Goal: Information Seeking & Learning: Learn about a topic

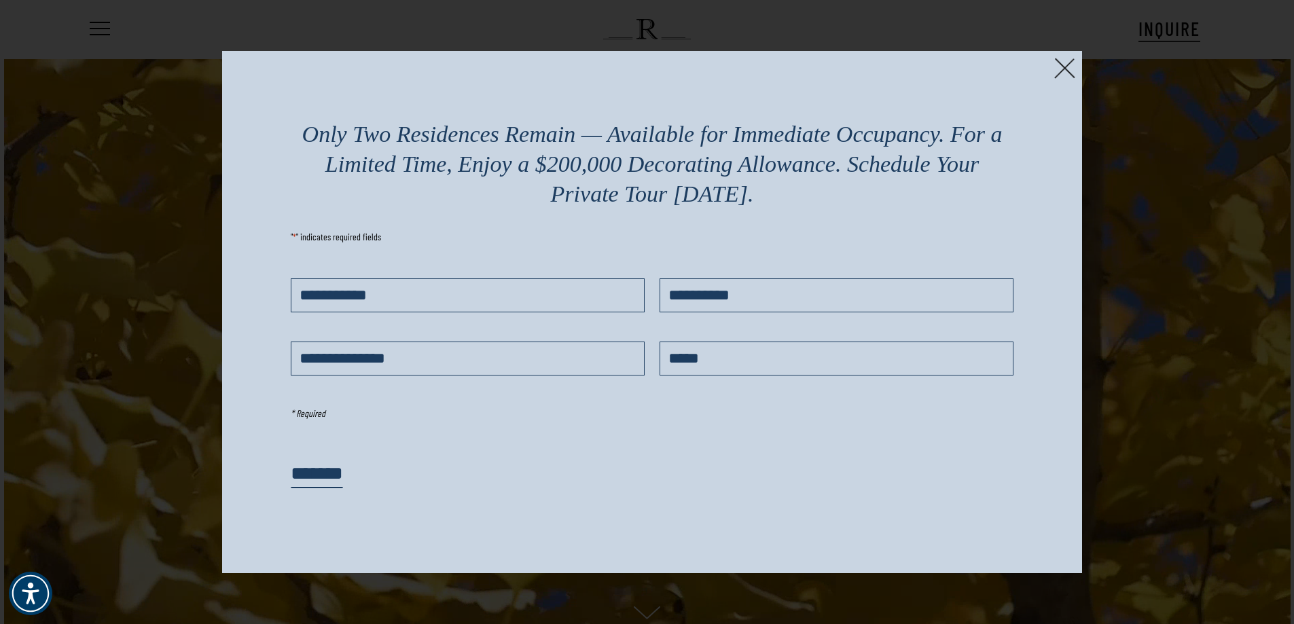
click at [1063, 69] on img at bounding box center [1064, 68] width 21 height 21
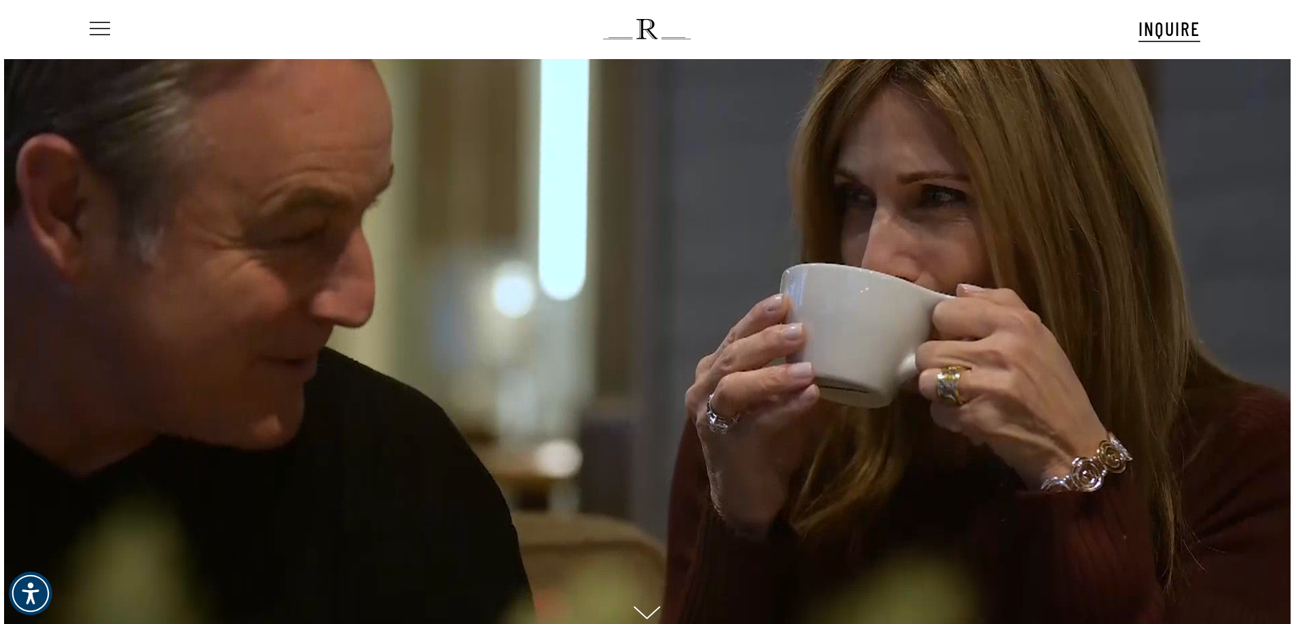
click at [100, 35] on span "Navigation Menu" at bounding box center [99, 29] width 15 height 19
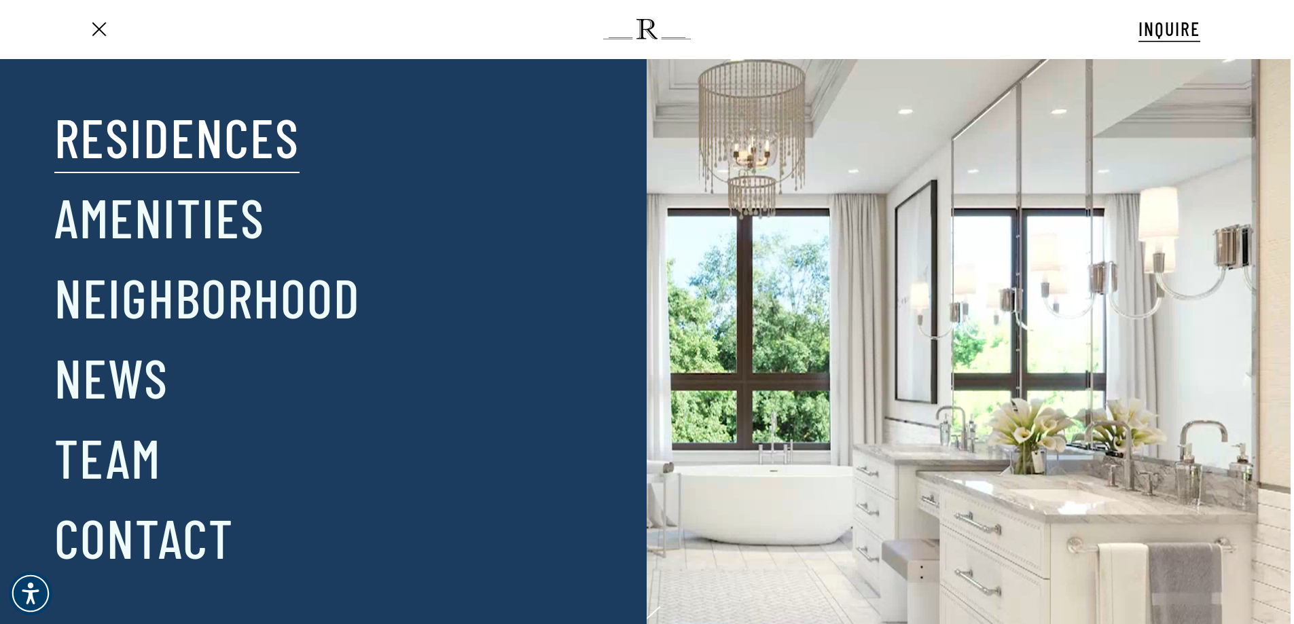
click at [177, 140] on link "Residences" at bounding box center [176, 136] width 245 height 71
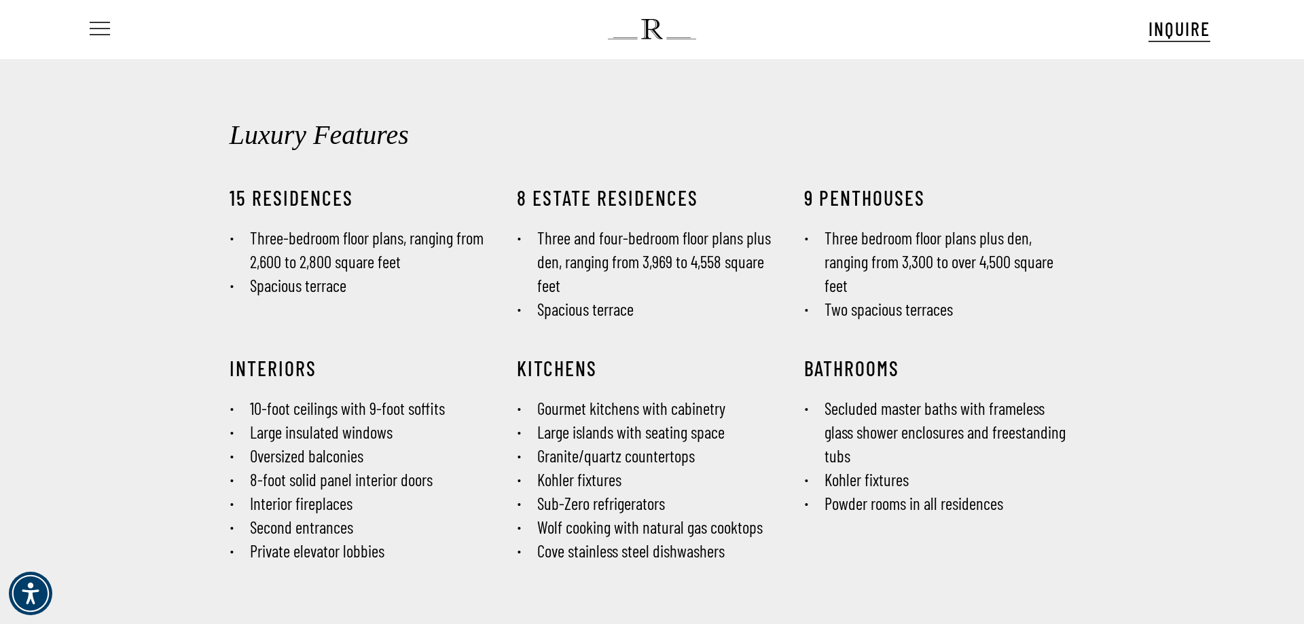
click at [97, 31] on span "Navigation Menu" at bounding box center [99, 29] width 15 height 19
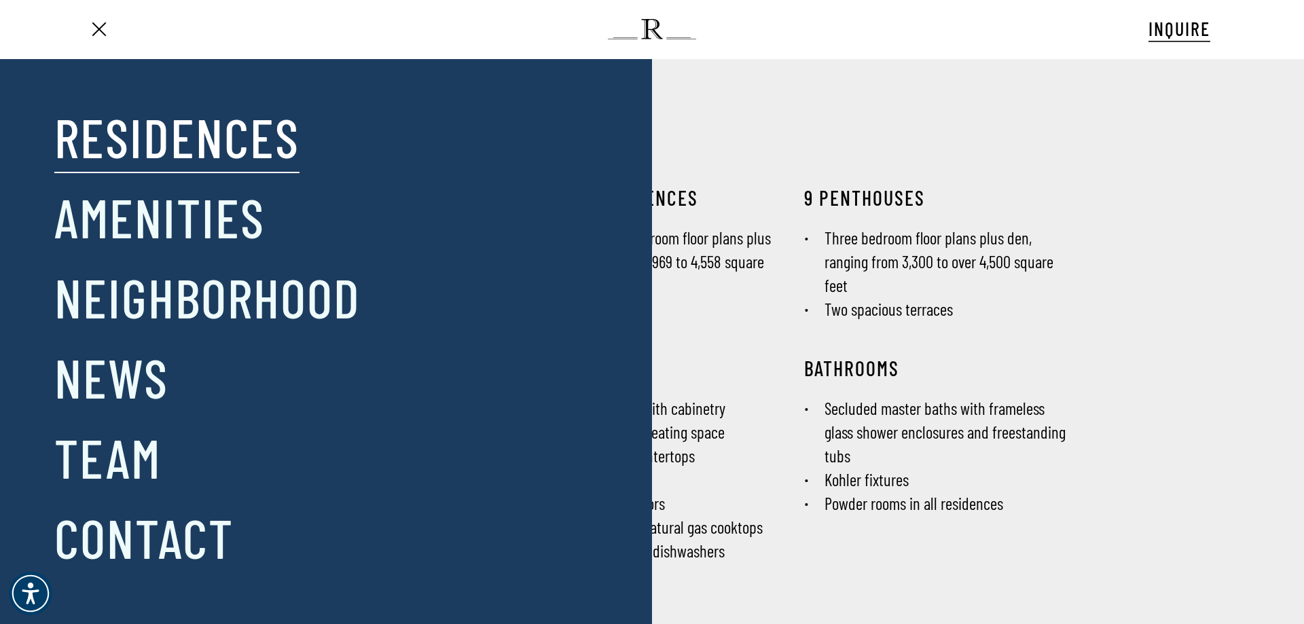
click at [861, 134] on div "Close Menu Residences Amenities Neighborhood News Team Contact" at bounding box center [658, 312] width 1317 height 624
click at [103, 31] on span "Navigation Menu" at bounding box center [99, 29] width 15 height 19
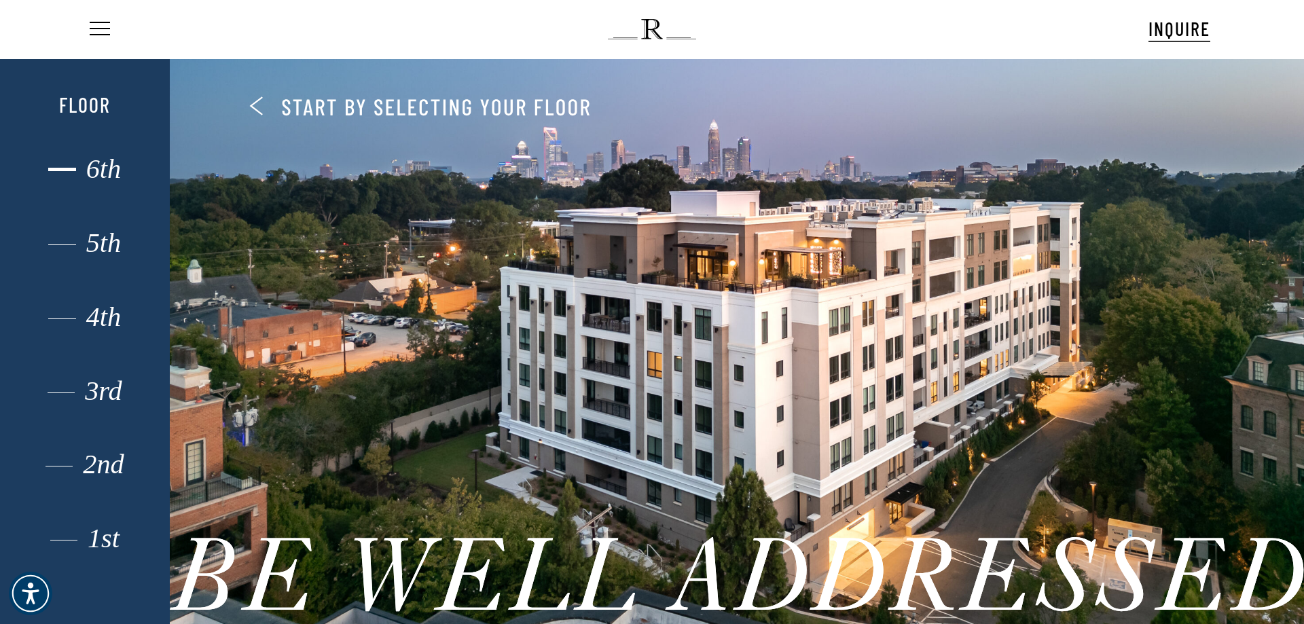
click at [104, 175] on div "6th" at bounding box center [84, 169] width 117 height 18
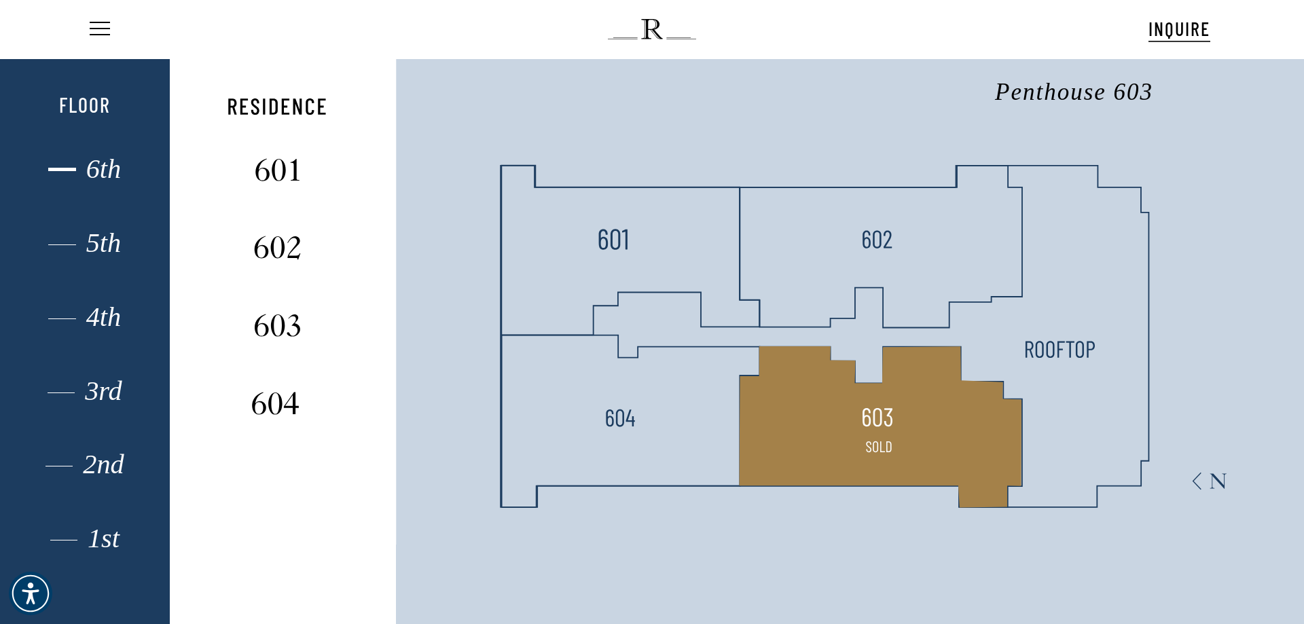
click at [908, 405] on polygon at bounding box center [880, 427] width 282 height 162
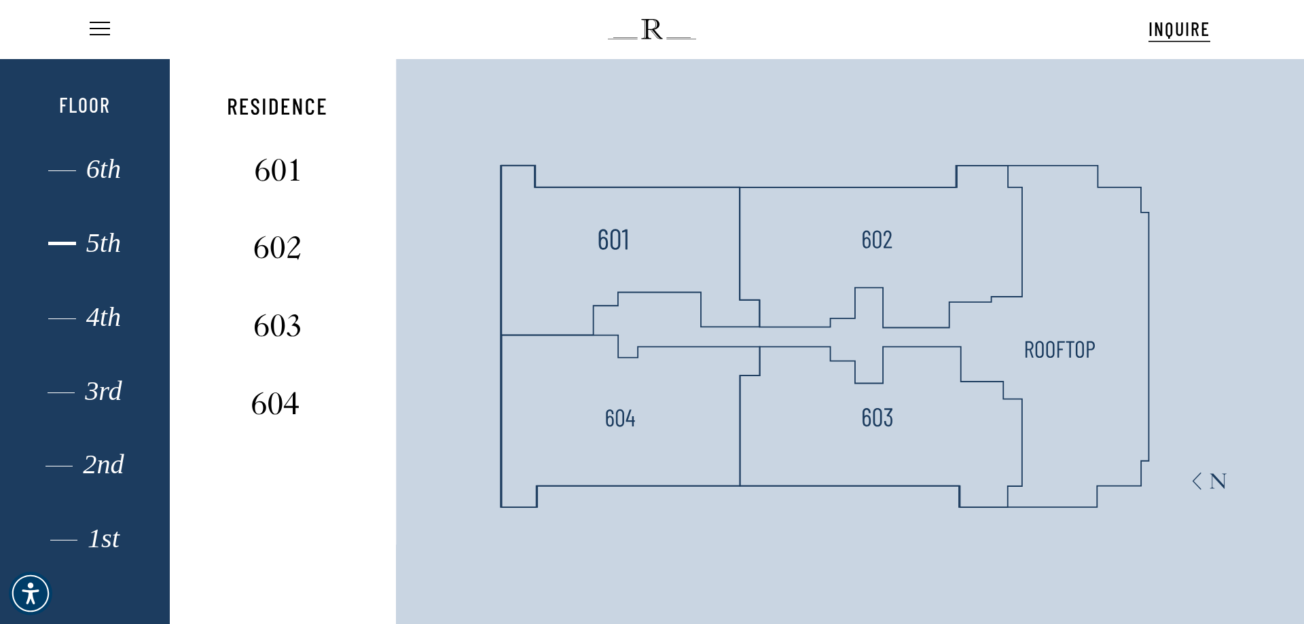
click at [101, 249] on div "5th" at bounding box center [84, 243] width 117 height 18
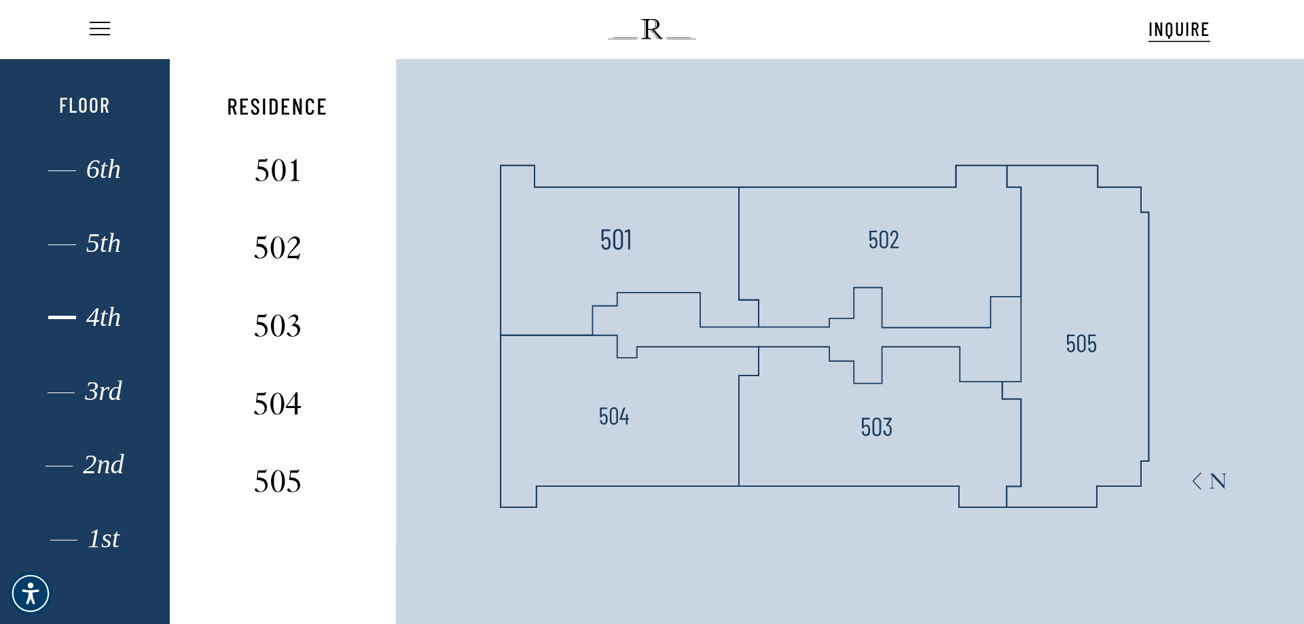
click at [115, 314] on div "4th" at bounding box center [84, 317] width 117 height 18
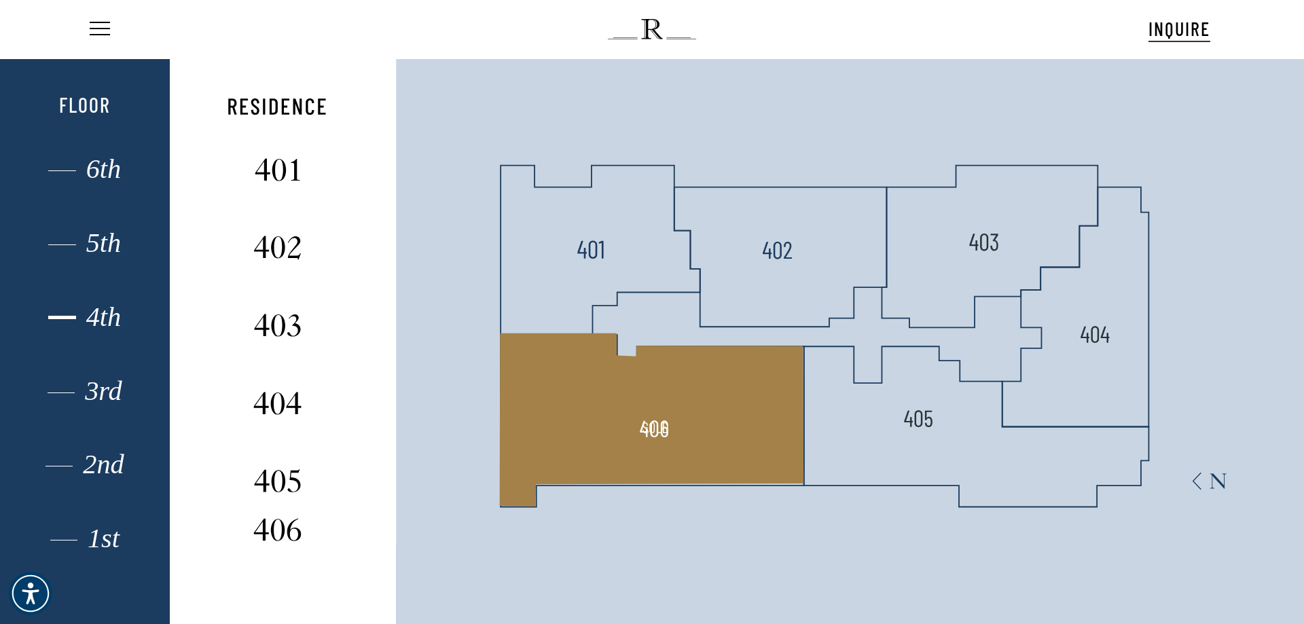
click at [659, 422] on img at bounding box center [655, 428] width 30 height 30
click at [559, 375] on polygon at bounding box center [651, 419] width 304 height 173
click at [653, 424] on img at bounding box center [655, 428] width 30 height 30
click at [280, 532] on img at bounding box center [277, 527] width 90 height 36
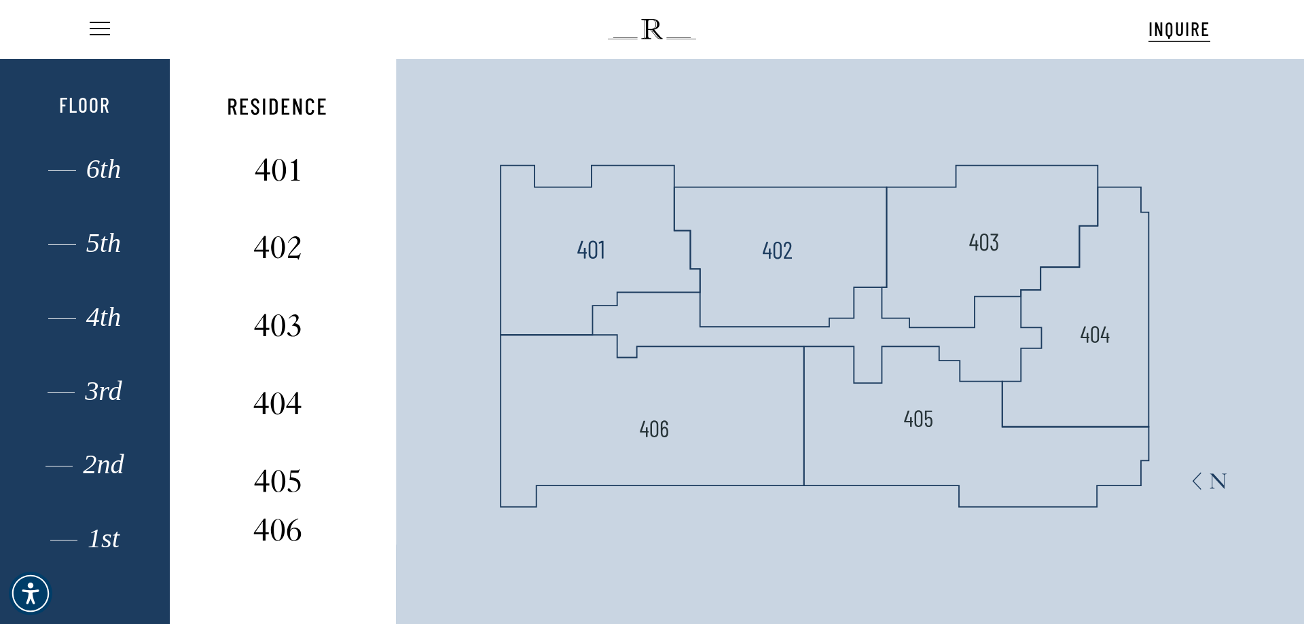
click at [1163, 32] on span "INQUIRE" at bounding box center [1179, 28] width 62 height 23
